Goal: Information Seeking & Learning: Find specific fact

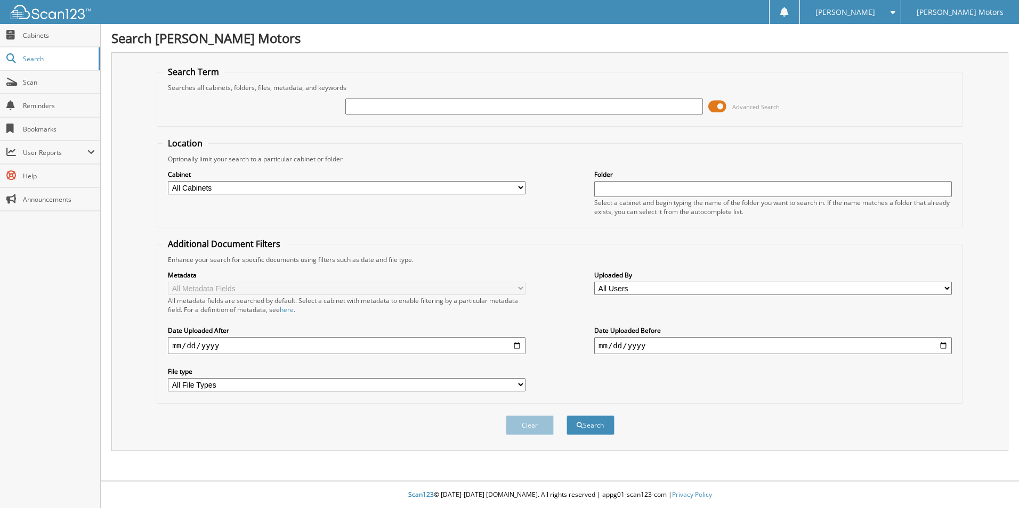
click at [364, 110] on input "text" at bounding box center [523, 107] width 357 height 16
type input "jordan"
click at [566, 416] on button "Search" at bounding box center [590, 426] width 48 height 20
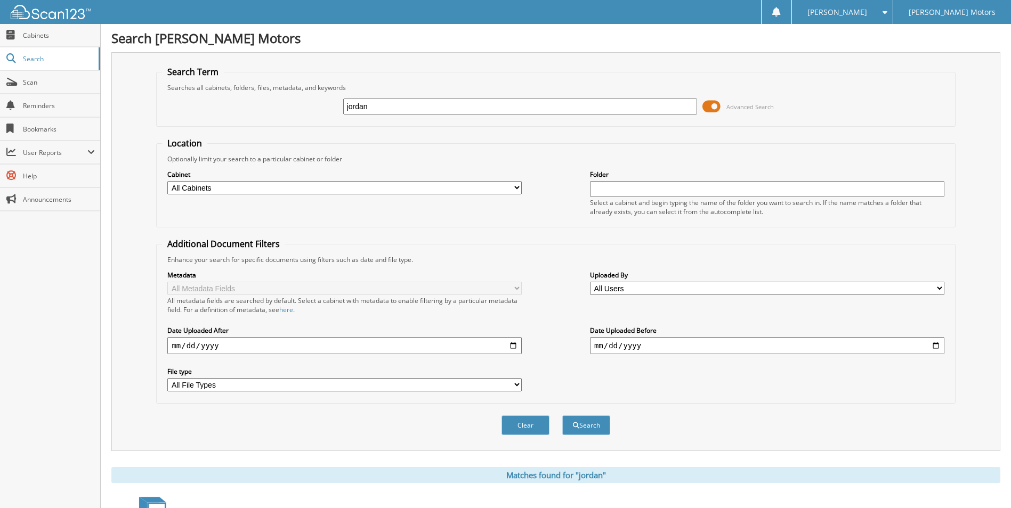
drag, startPoint x: 408, startPoint y: 105, endPoint x: 137, endPoint y: 116, distance: 271.4
click at [256, 105] on div "jordan Advanced Search" at bounding box center [555, 106] width 787 height 29
type input "amy jordan"
click at [562, 416] on button "Search" at bounding box center [586, 426] width 48 height 20
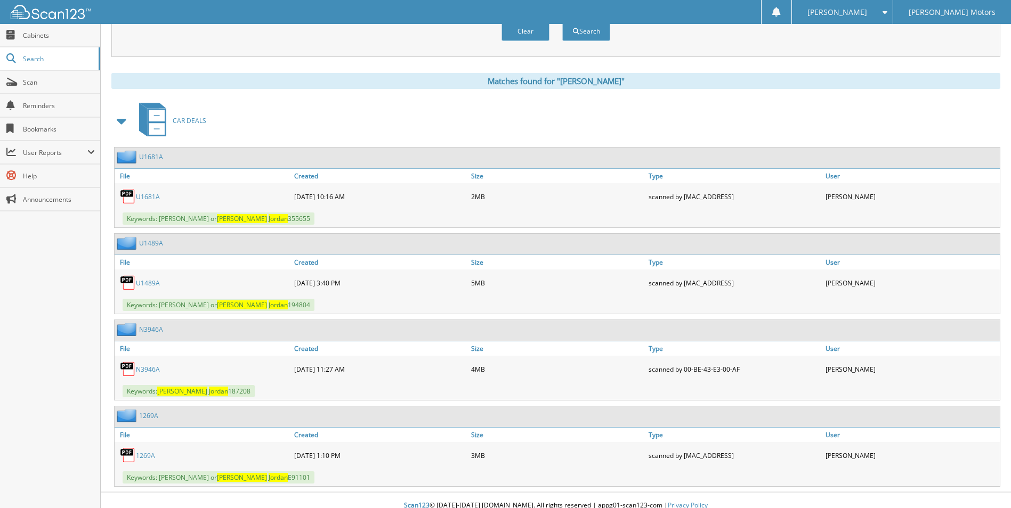
scroll to position [405, 0]
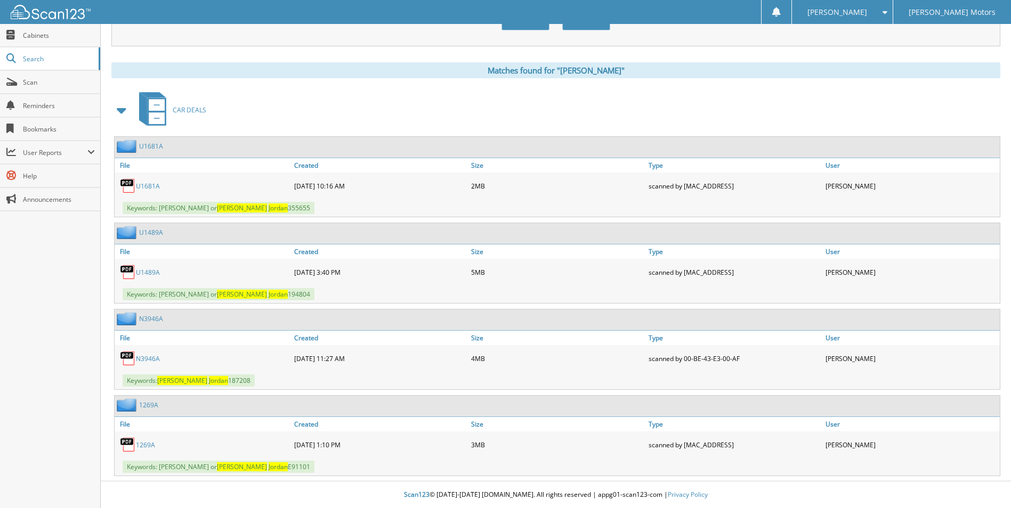
click at [152, 357] on link "N3946A" at bounding box center [148, 358] width 24 height 9
